Goal: Information Seeking & Learning: Learn about a topic

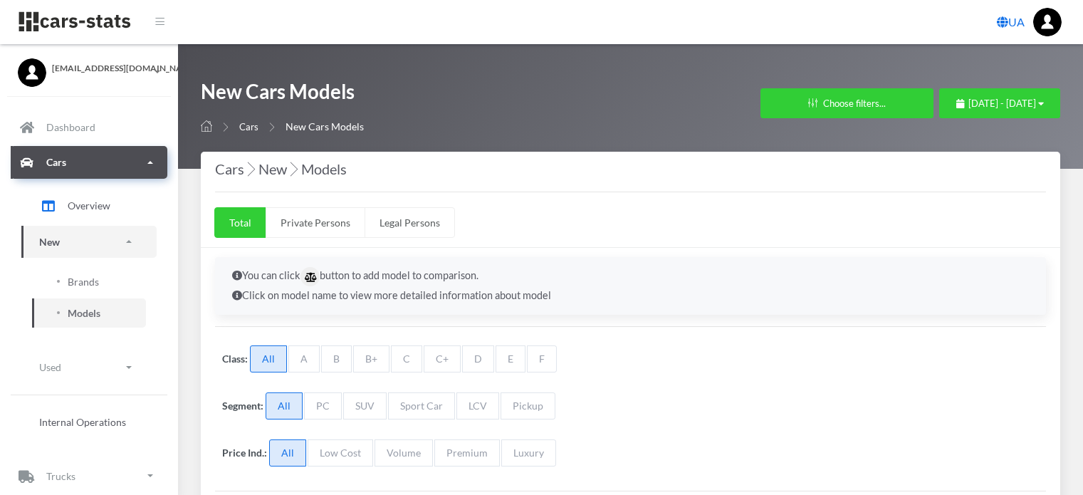
select select "25"
select select "MERCEDES-BENZ"
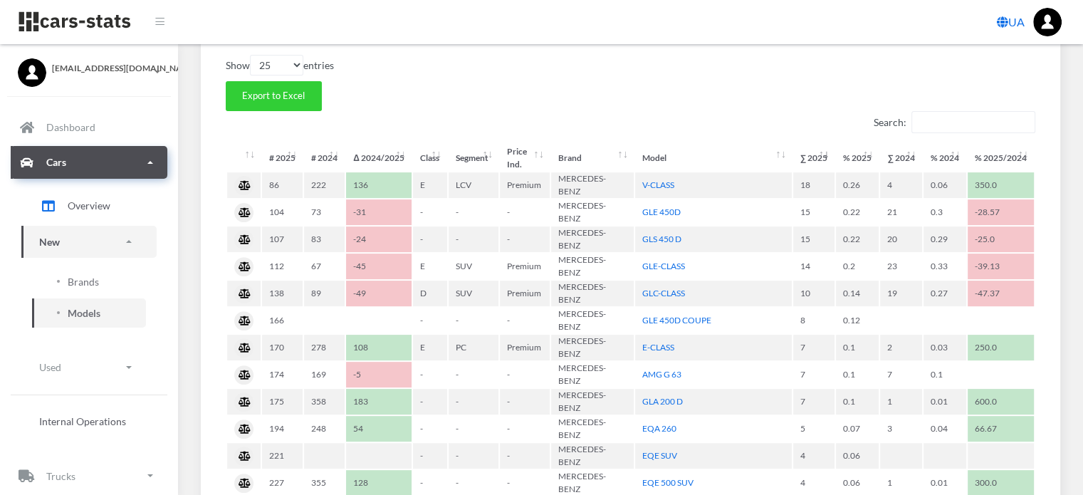
scroll to position [234, 0]
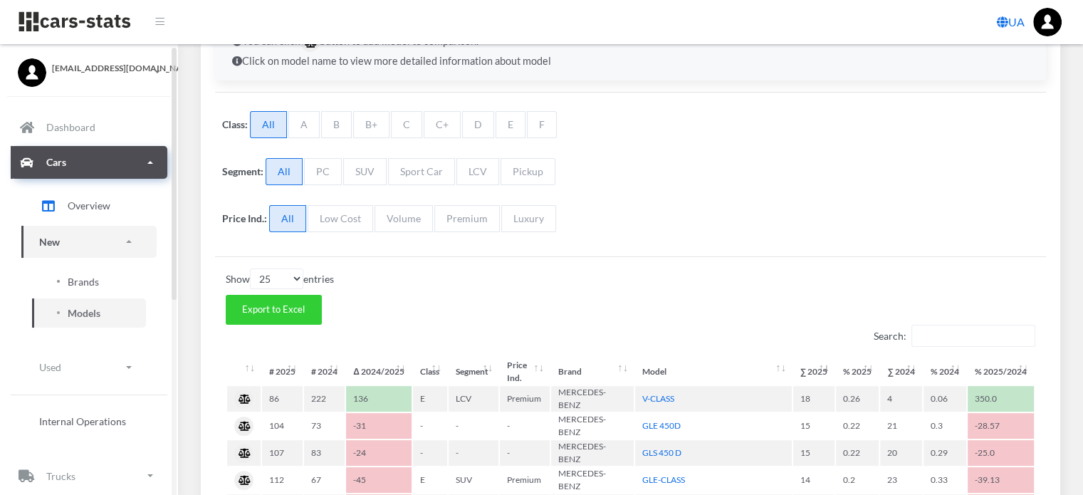
click at [80, 281] on span "Brands" at bounding box center [83, 281] width 31 height 15
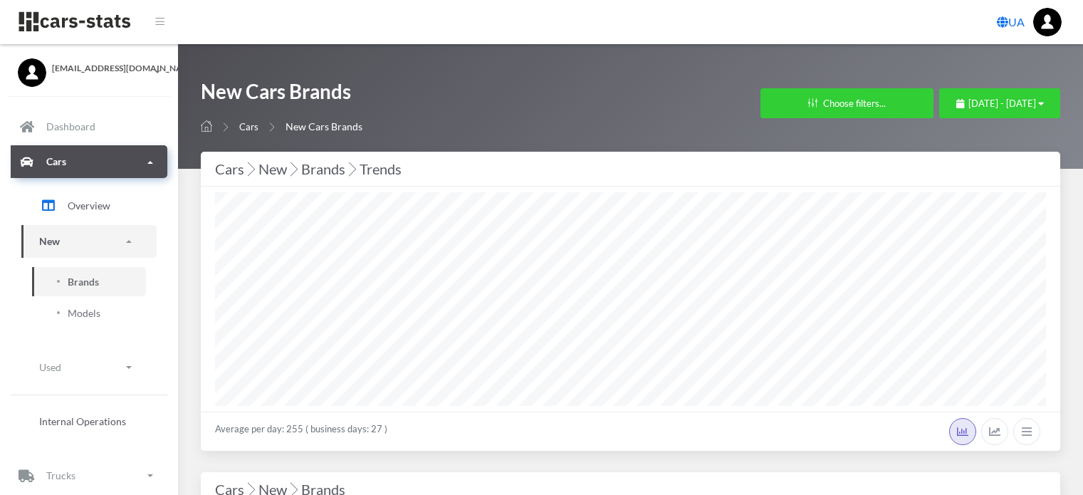
select select "25"
click at [969, 106] on span "August 21, 2025 - September 20, 2025" at bounding box center [1003, 103] width 68 height 11
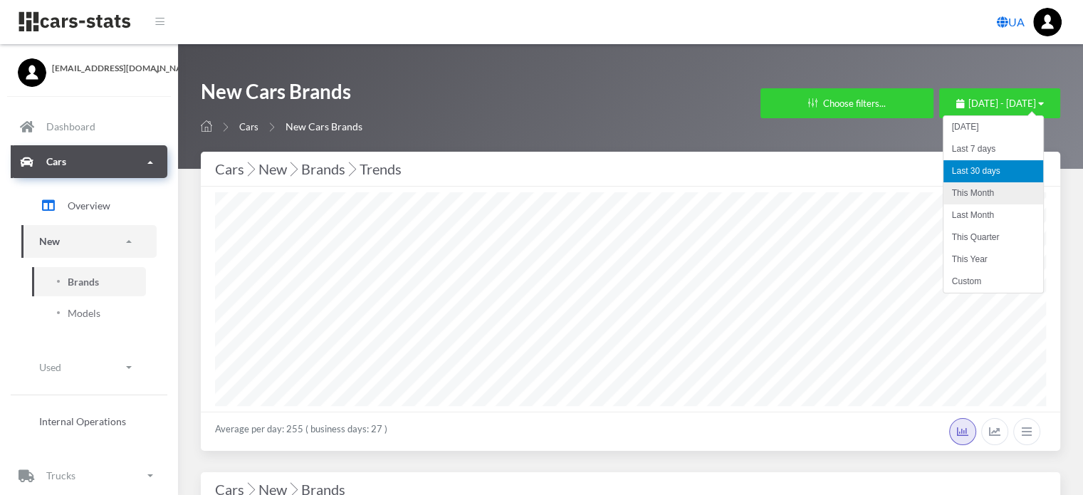
click at [956, 193] on li "This Month" at bounding box center [994, 193] width 100 height 22
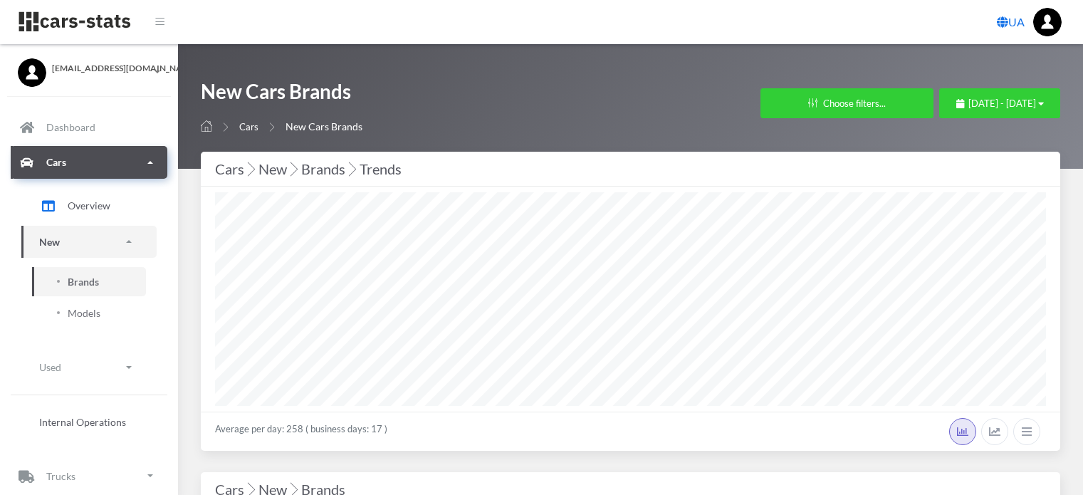
select select "25"
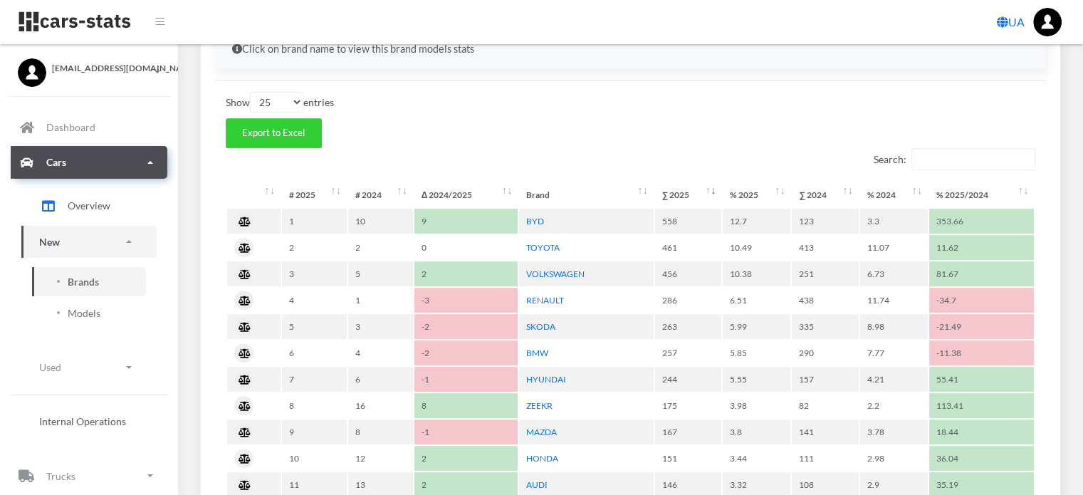
scroll to position [570, 0]
